Goal: Information Seeking & Learning: Learn about a topic

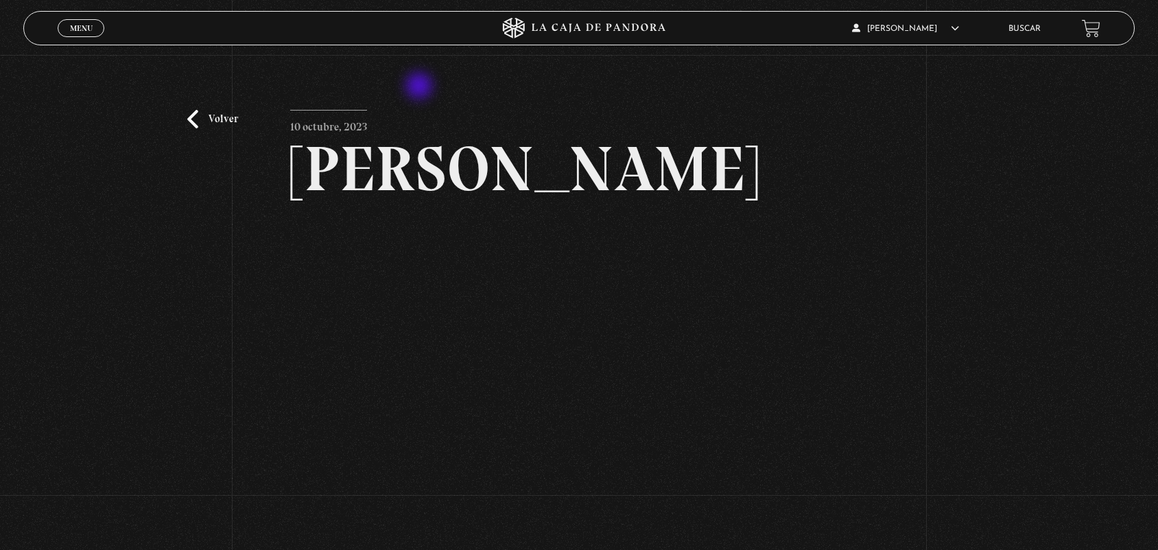
scroll to position [65, 0]
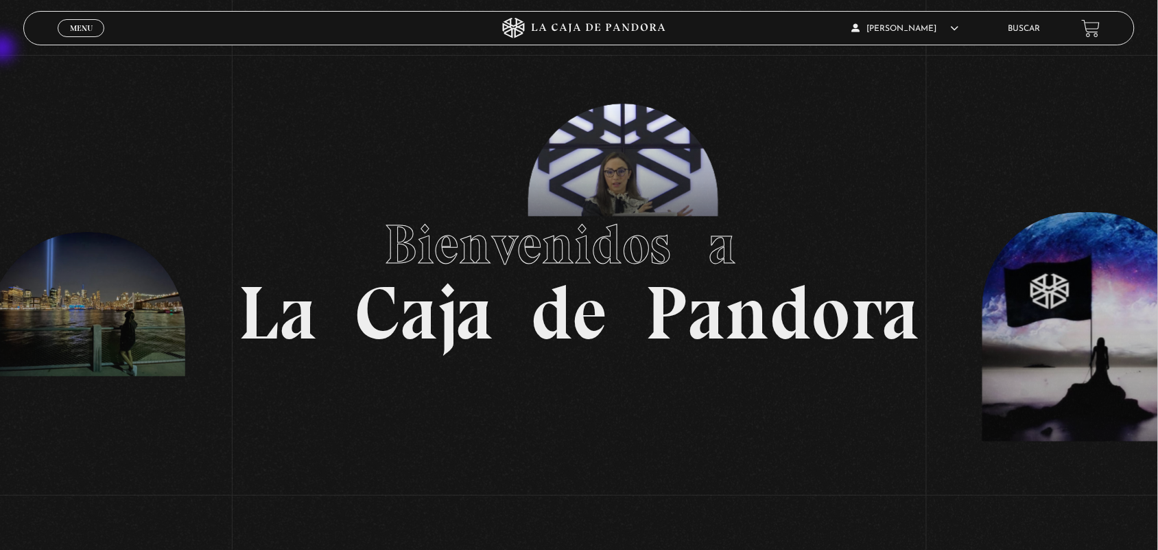
click at [86, 30] on span "Menu" at bounding box center [81, 28] width 23 height 8
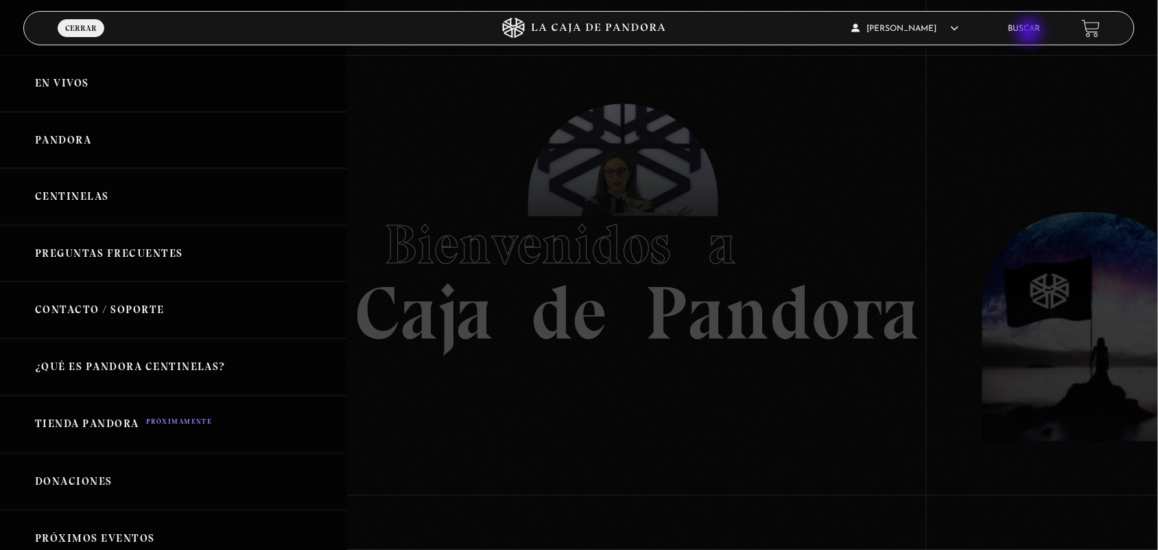
click at [926, 33] on li "Buscar" at bounding box center [1024, 28] width 32 height 21
click at [926, 35] on li "Buscar" at bounding box center [1024, 28] width 32 height 21
click at [926, 31] on link "Buscar" at bounding box center [1024, 29] width 32 height 8
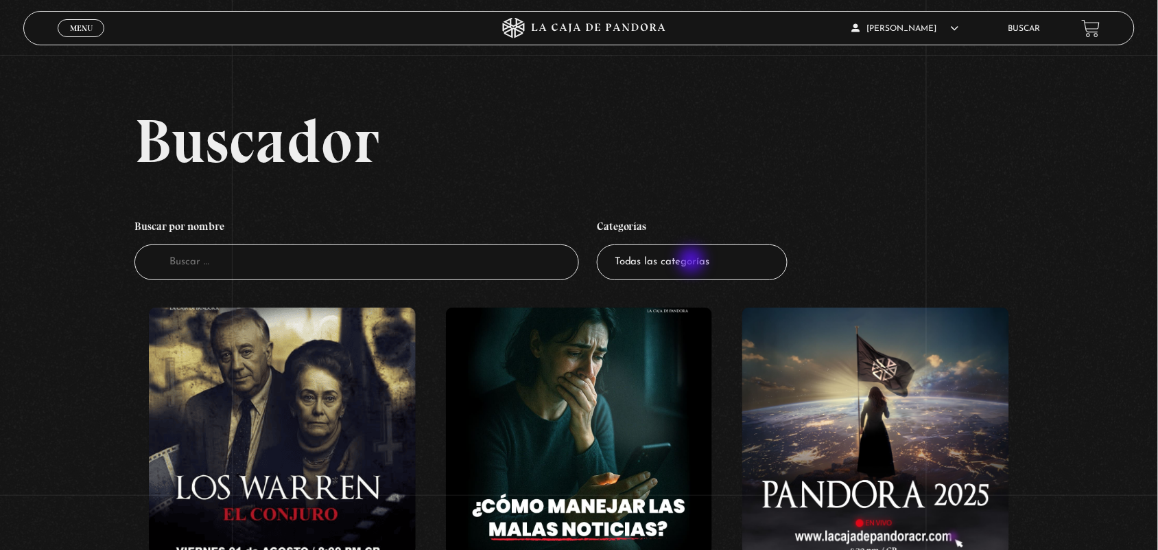
click at [691, 262] on select "Todas las categorías 11:11 Humanitario (1) Amo los Lunes (2) Análisis de series…" at bounding box center [692, 262] width 191 height 36
select select "centinelas"
click at [603, 244] on select "Todas las categorías 11:11 Humanitario (1) Amo los Lunes (2) Análisis de series…" at bounding box center [692, 262] width 191 height 36
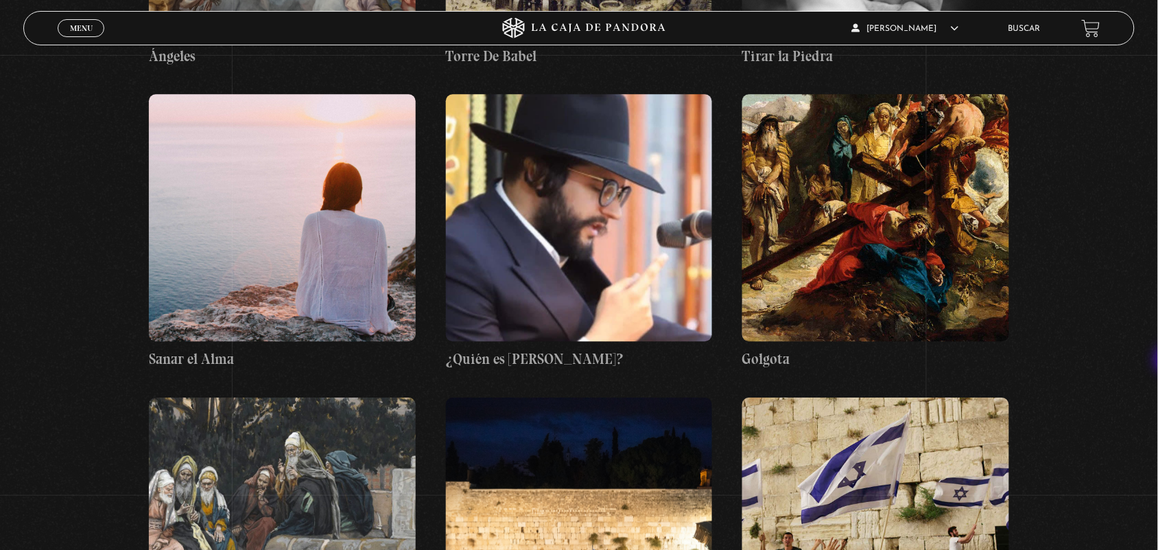
scroll to position [10235, 0]
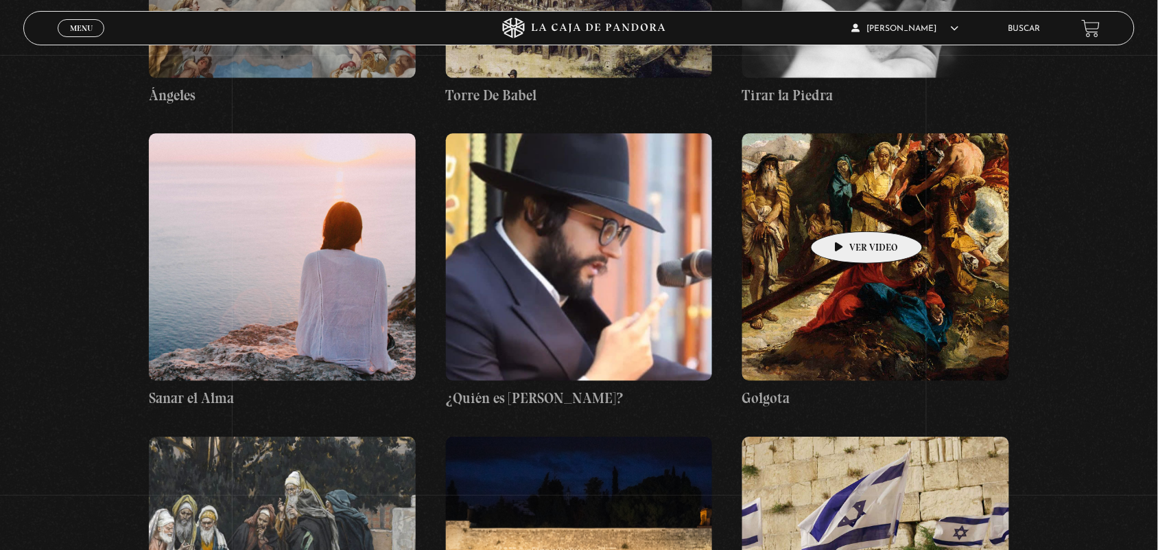
click at [845, 211] on figure at bounding box center [875, 256] width 267 height 247
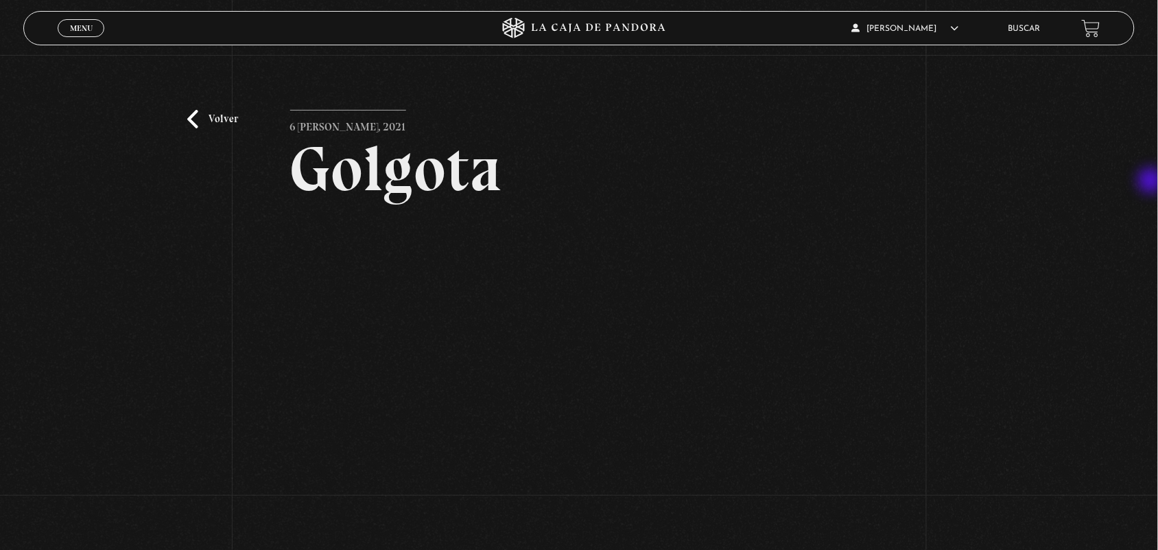
drag, startPoint x: 1136, startPoint y: 175, endPoint x: 1155, endPoint y: 182, distance: 19.8
click at [1155, 182] on div "Volver 6 [PERSON_NAME], 2021 [GEOGRAPHIC_DATA] WhatsApp Twitter Messenger Email" at bounding box center [579, 332] width 1158 height 554
drag, startPoint x: 1155, startPoint y: 182, endPoint x: 1164, endPoint y: 180, distance: 9.0
click at [1157, 185] on div "Volver 6 [PERSON_NAME], 2021 [GEOGRAPHIC_DATA] WhatsApp Twitter Messenger Email" at bounding box center [579, 332] width 1158 height 554
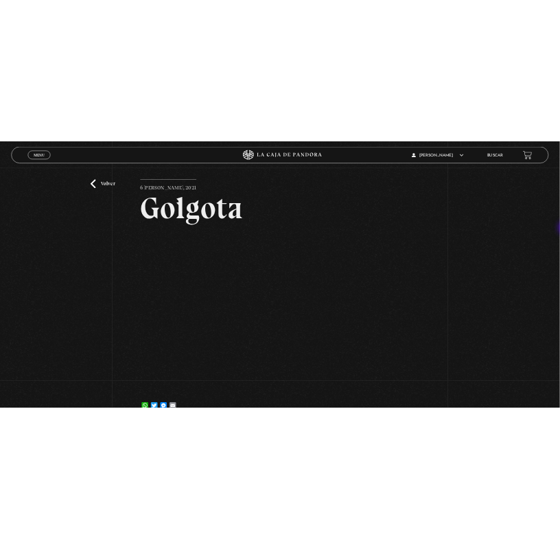
scroll to position [58, 0]
